Goal: Information Seeking & Learning: Learn about a topic

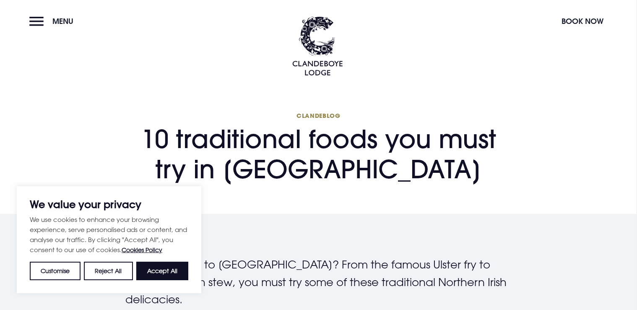
click at [172, 273] on button "Accept All" at bounding box center [162, 271] width 52 height 18
checkbox input "true"
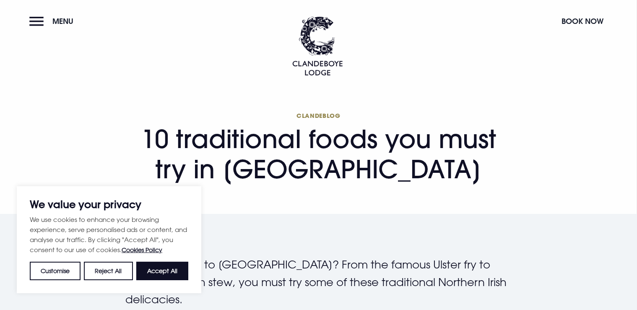
checkbox input "true"
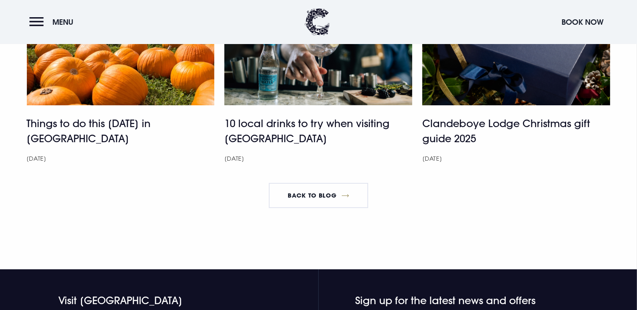
scroll to position [3017, 0]
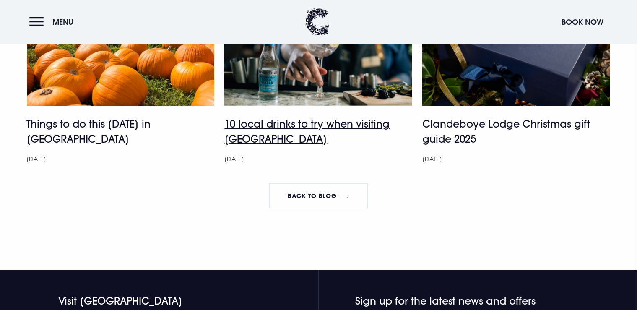
click at [345, 135] on h4 "10 local drinks to try when visiting [GEOGRAPHIC_DATA]" at bounding box center [318, 131] width 188 height 30
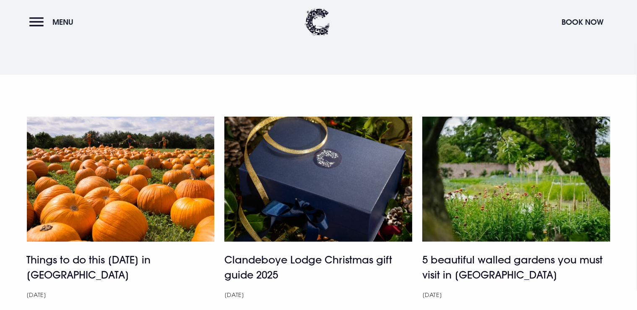
scroll to position [2836, 0]
